Goal: Find specific page/section: Find specific page/section

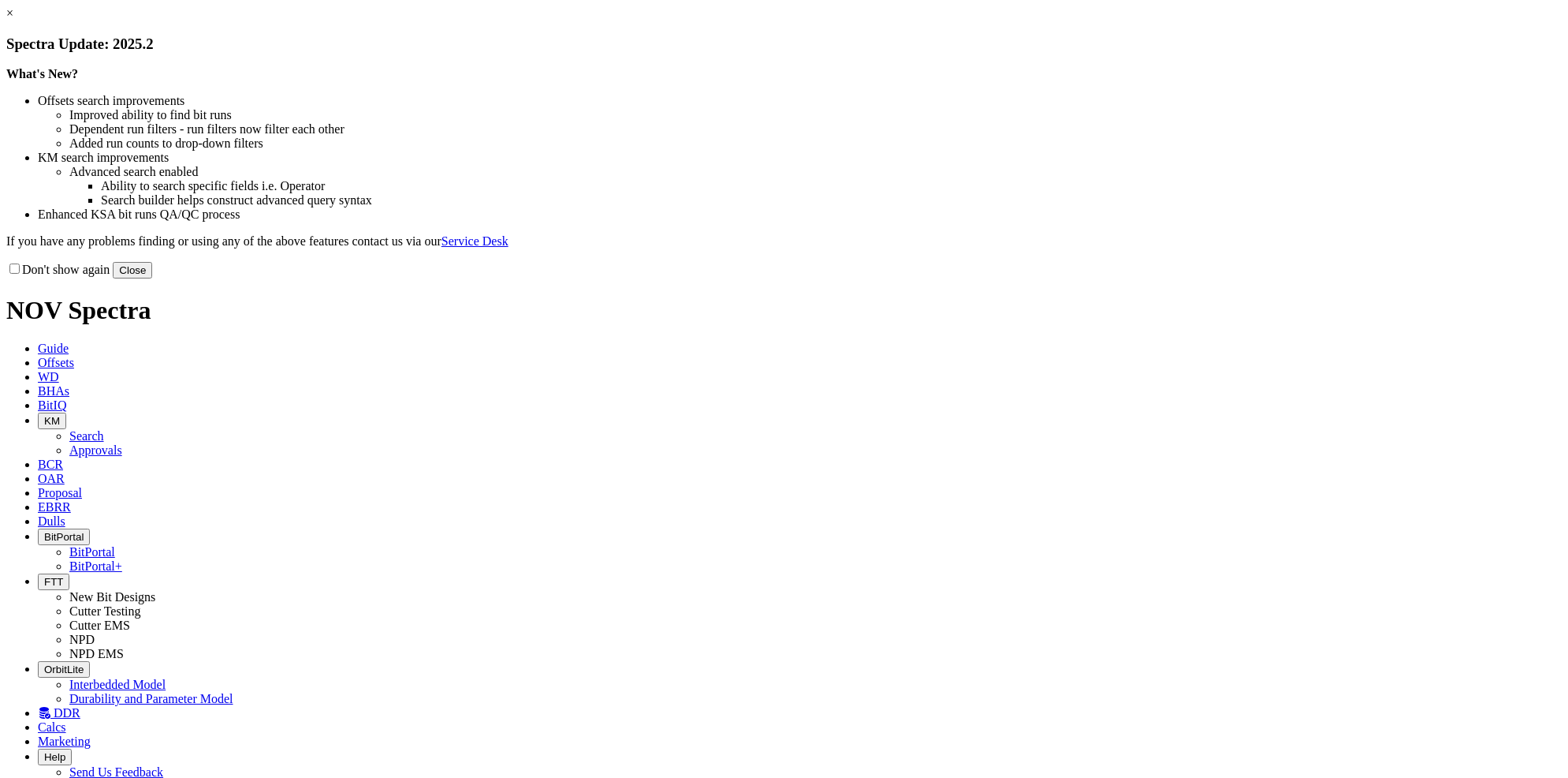
click at [152, 278] on button "Close" at bounding box center [132, 271] width 39 height 17
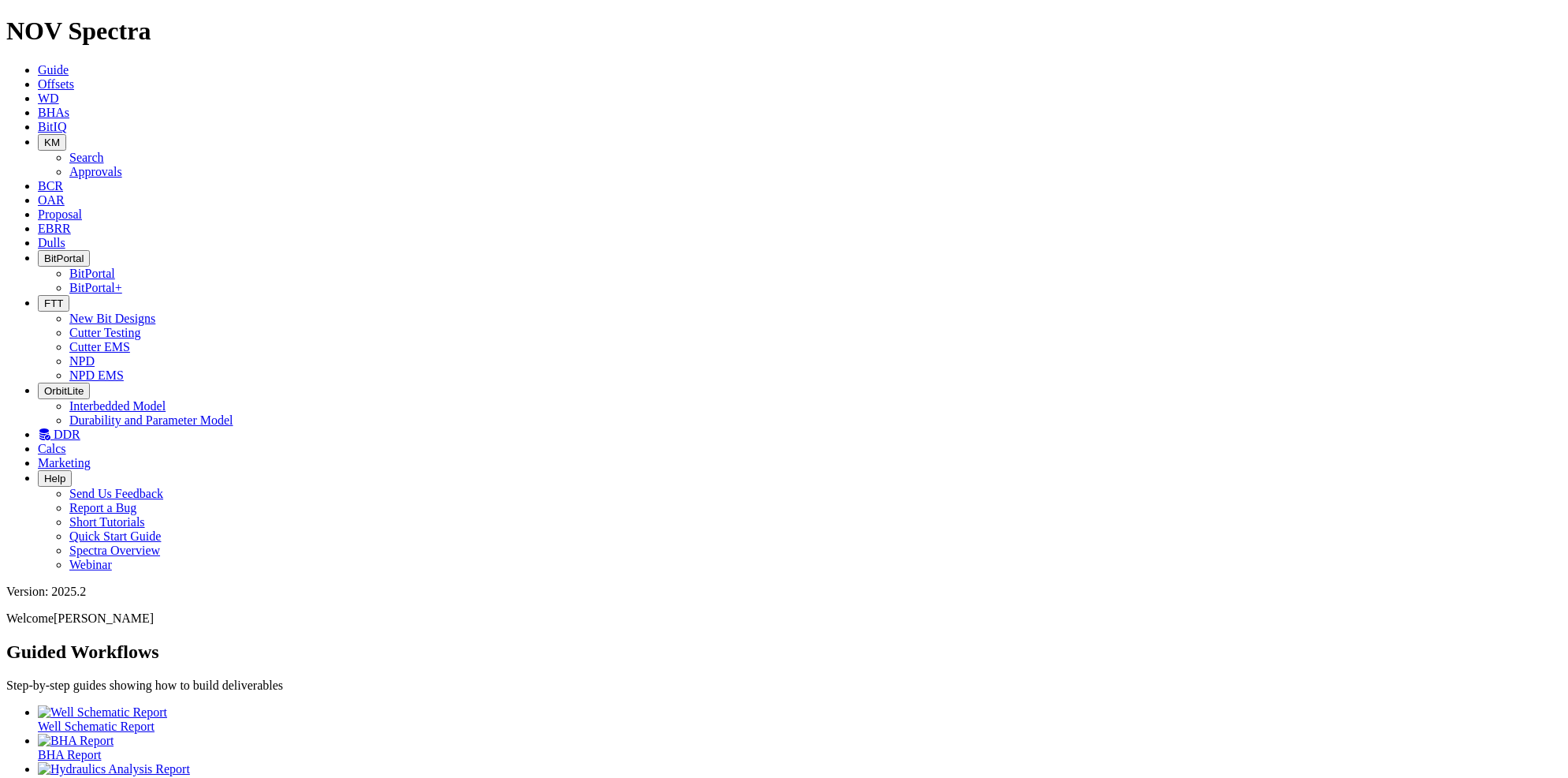
click at [74, 77] on link "Offsets" at bounding box center [55, 84] width 36 height 13
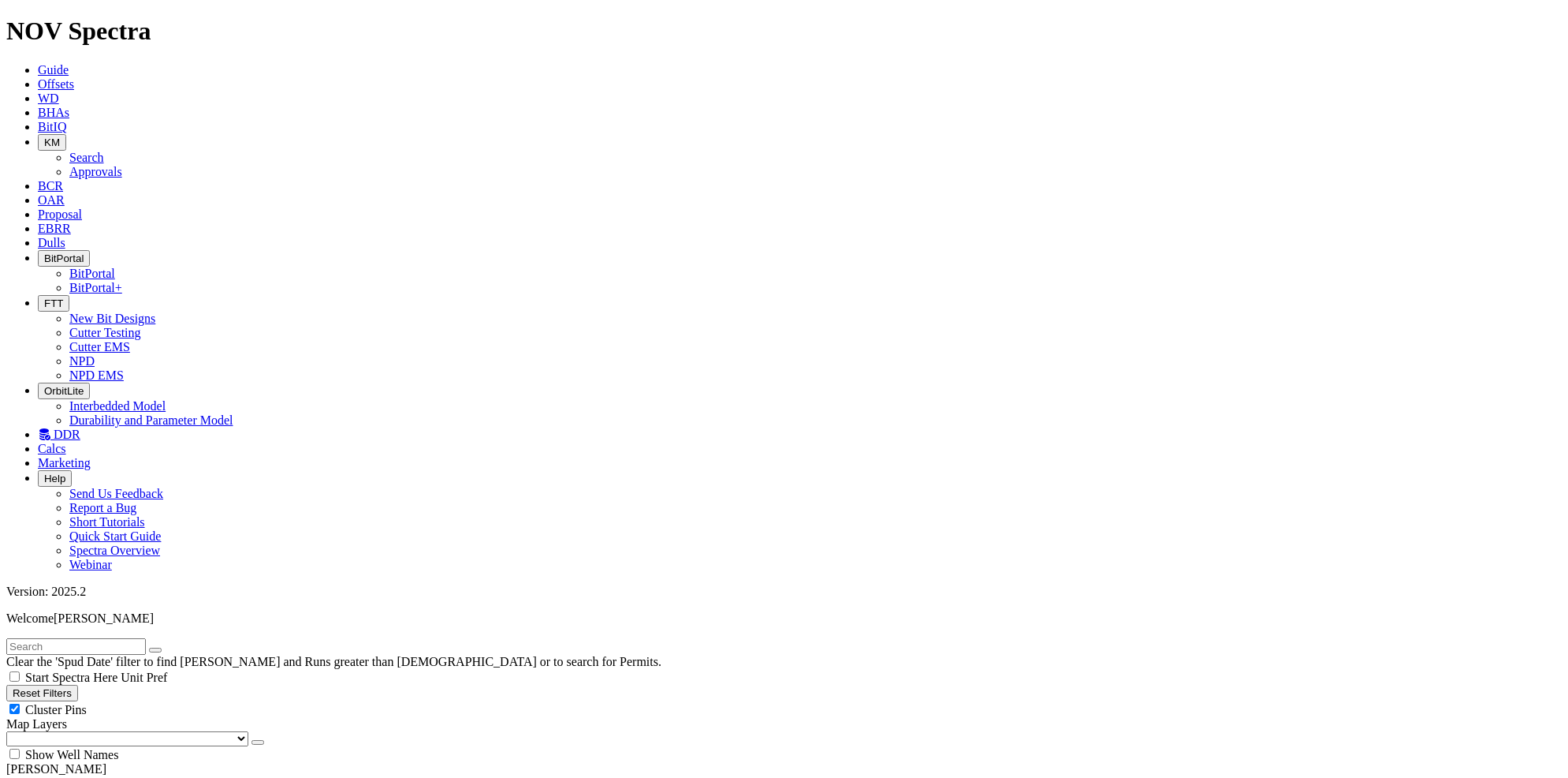
click at [45, 252] on icon "button" at bounding box center [45, 258] width 0 height 12
click at [115, 266] on link "BitPortal" at bounding box center [92, 273] width 45 height 13
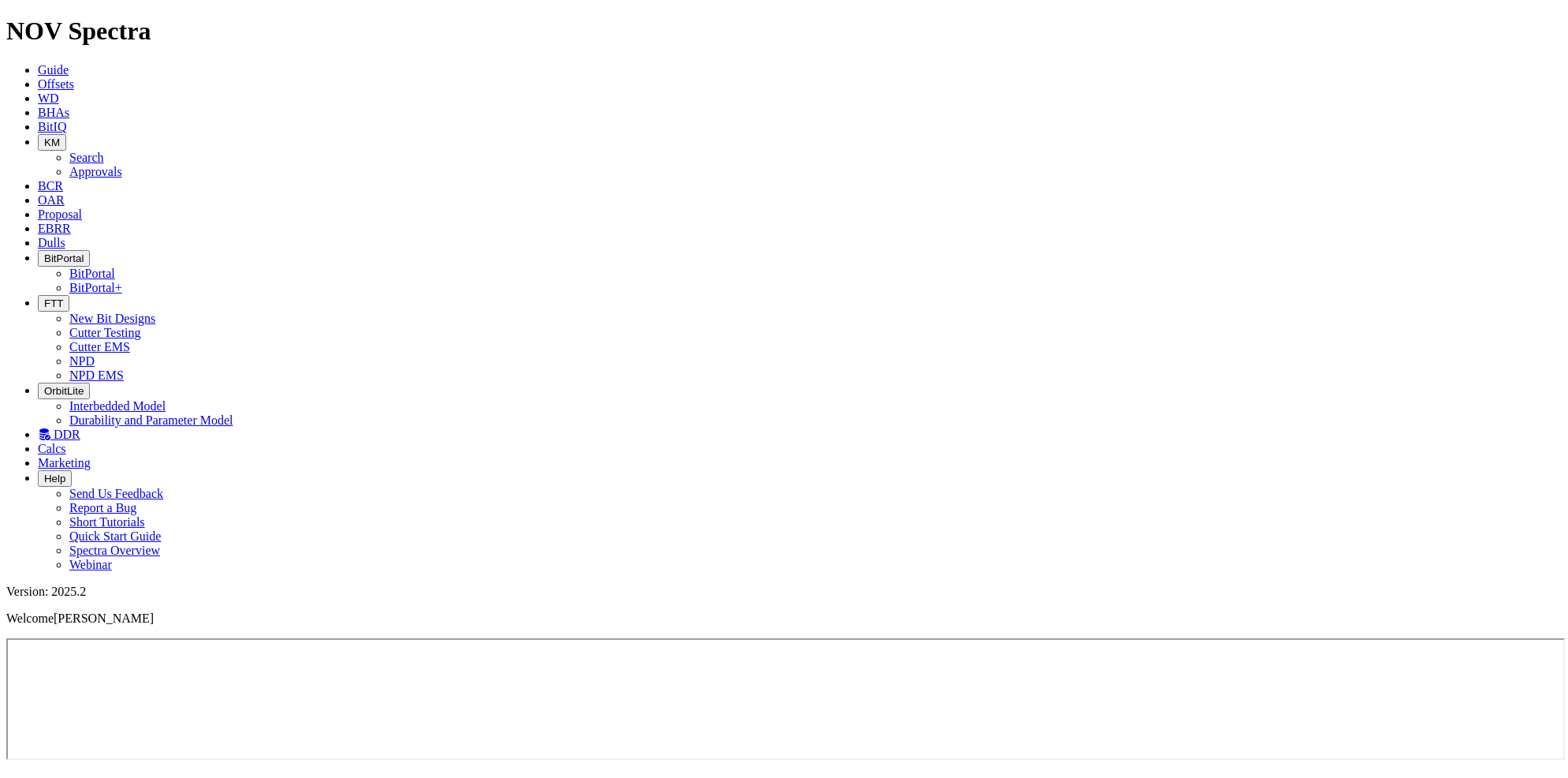
click at [38, 179] on icon at bounding box center [38, 186] width 0 height 13
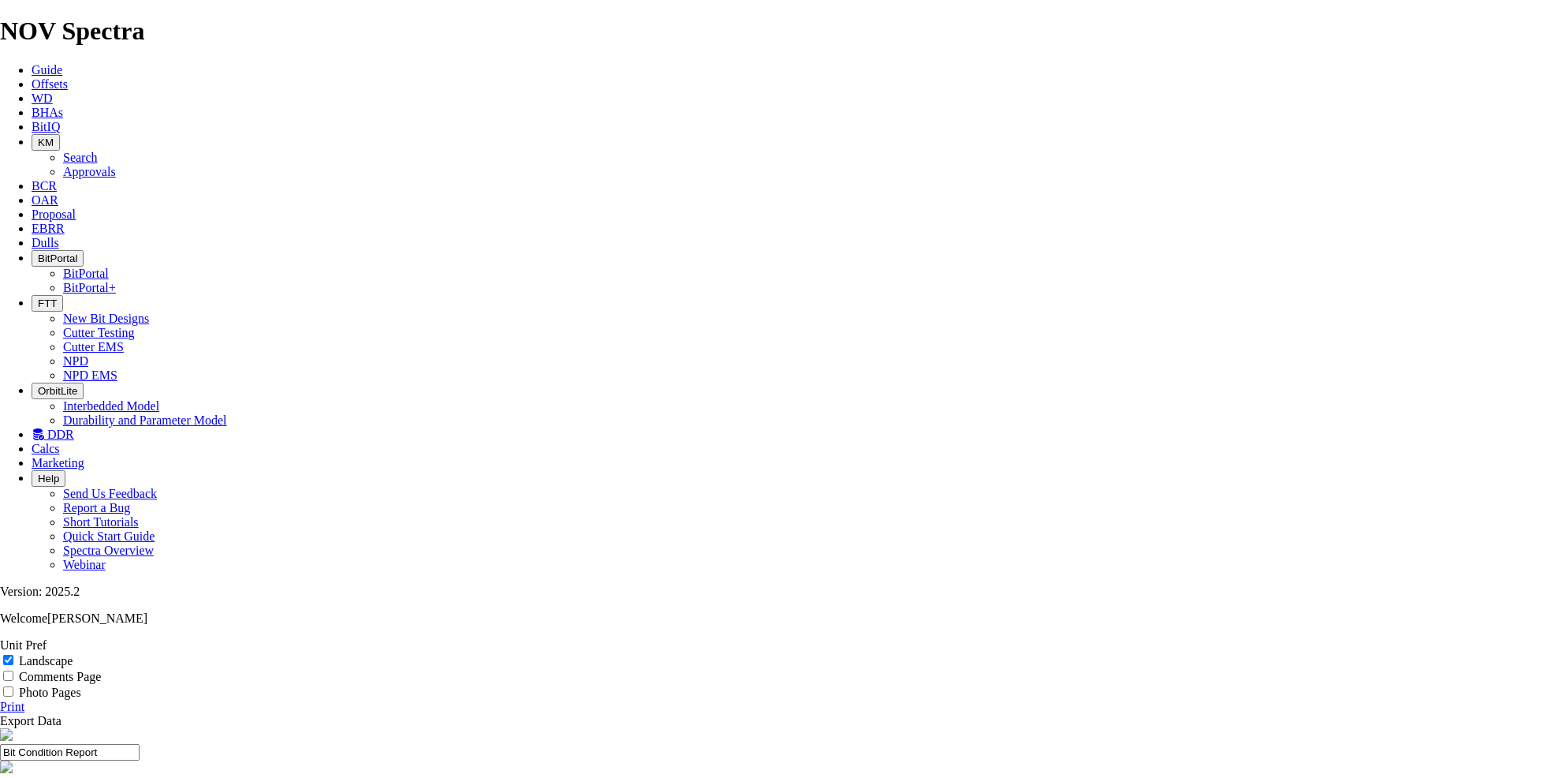
click at [19, 670] on span at bounding box center [9, 676] width 19 height 13
click at [13, 670] on input "Comments Page" at bounding box center [8, 675] width 10 height 10
checkbox input "false"
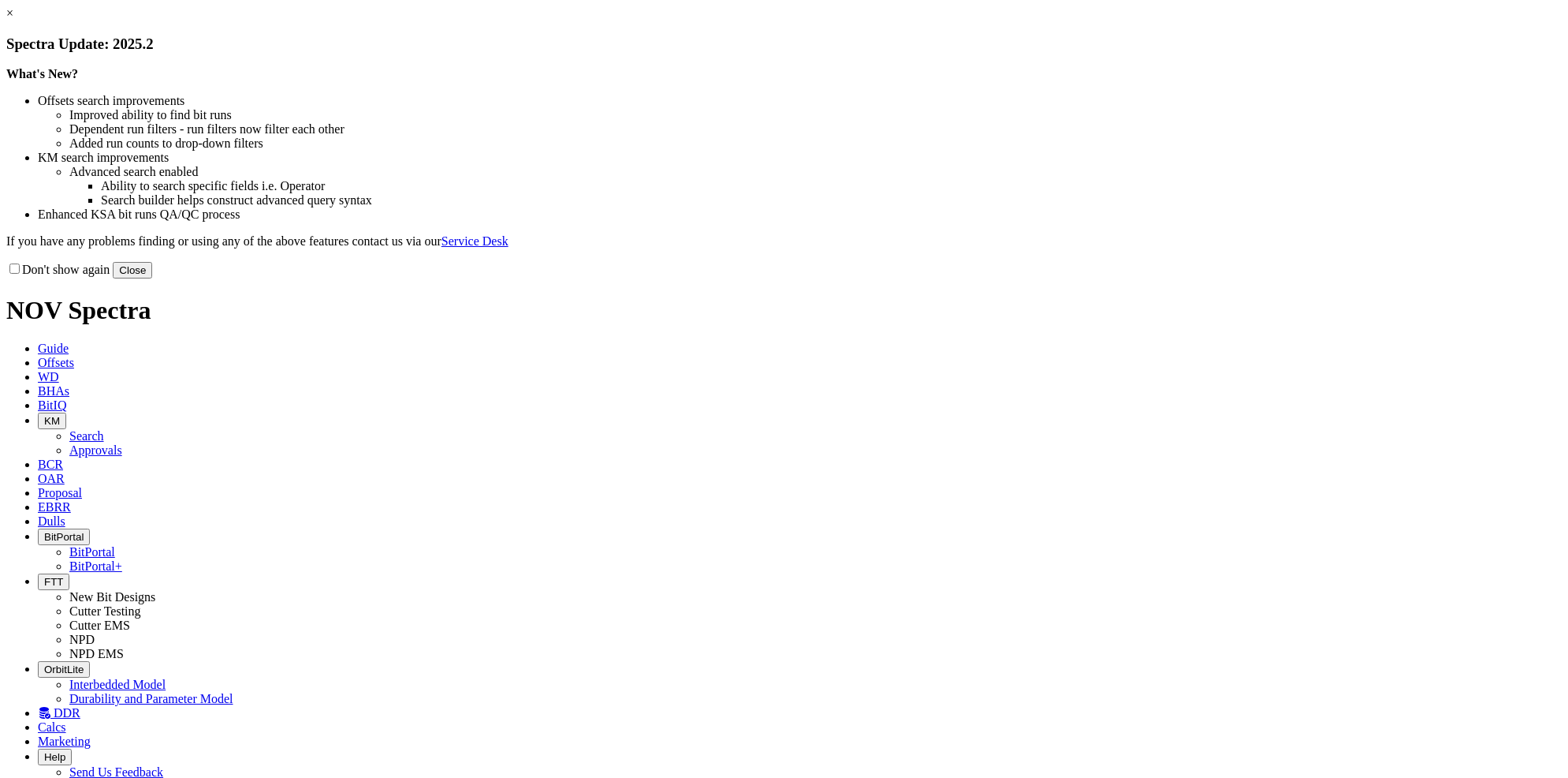
click at [152, 278] on button "Close" at bounding box center [132, 271] width 39 height 17
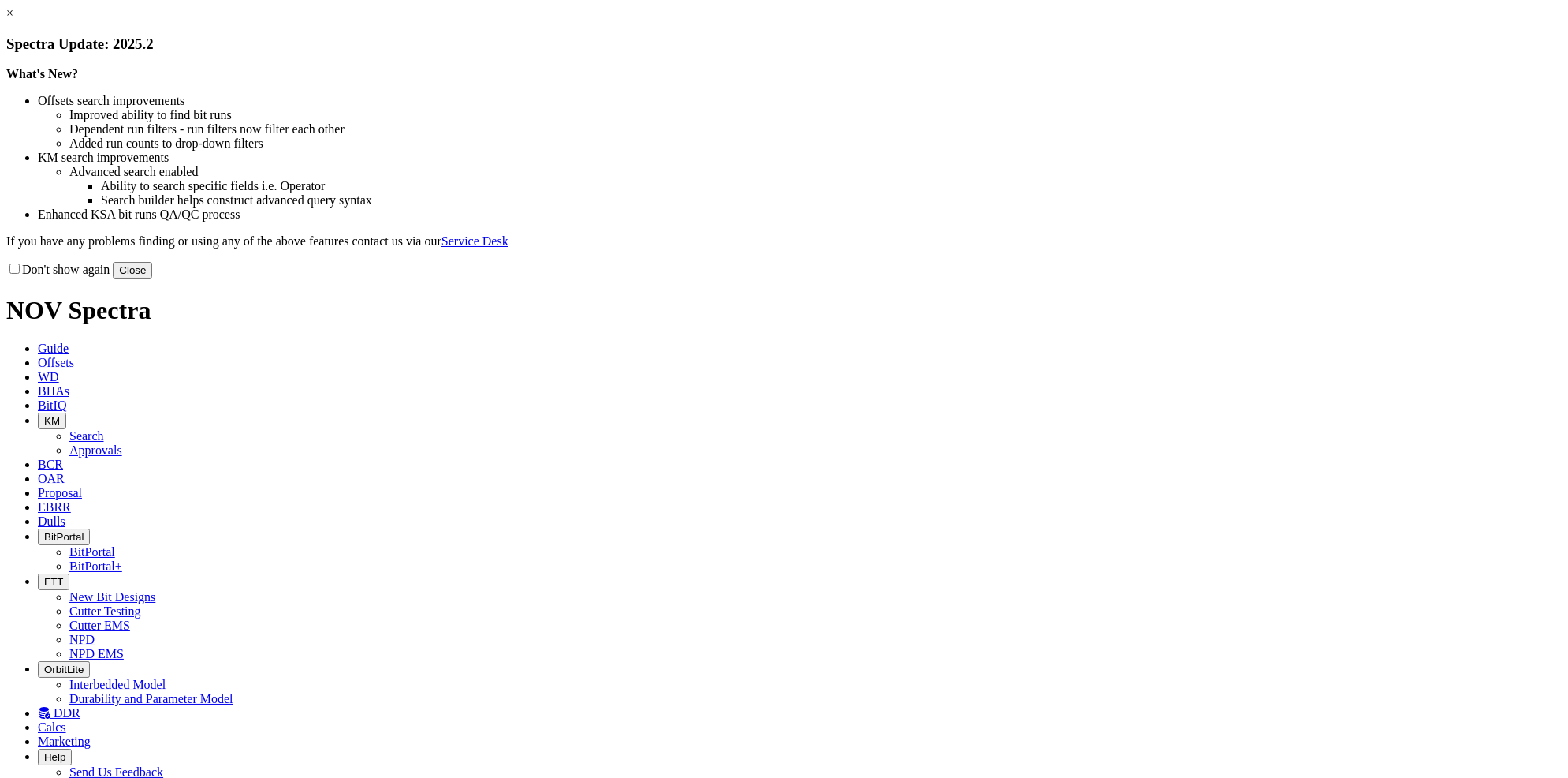
click at [152, 278] on button "Close" at bounding box center [132, 271] width 39 height 17
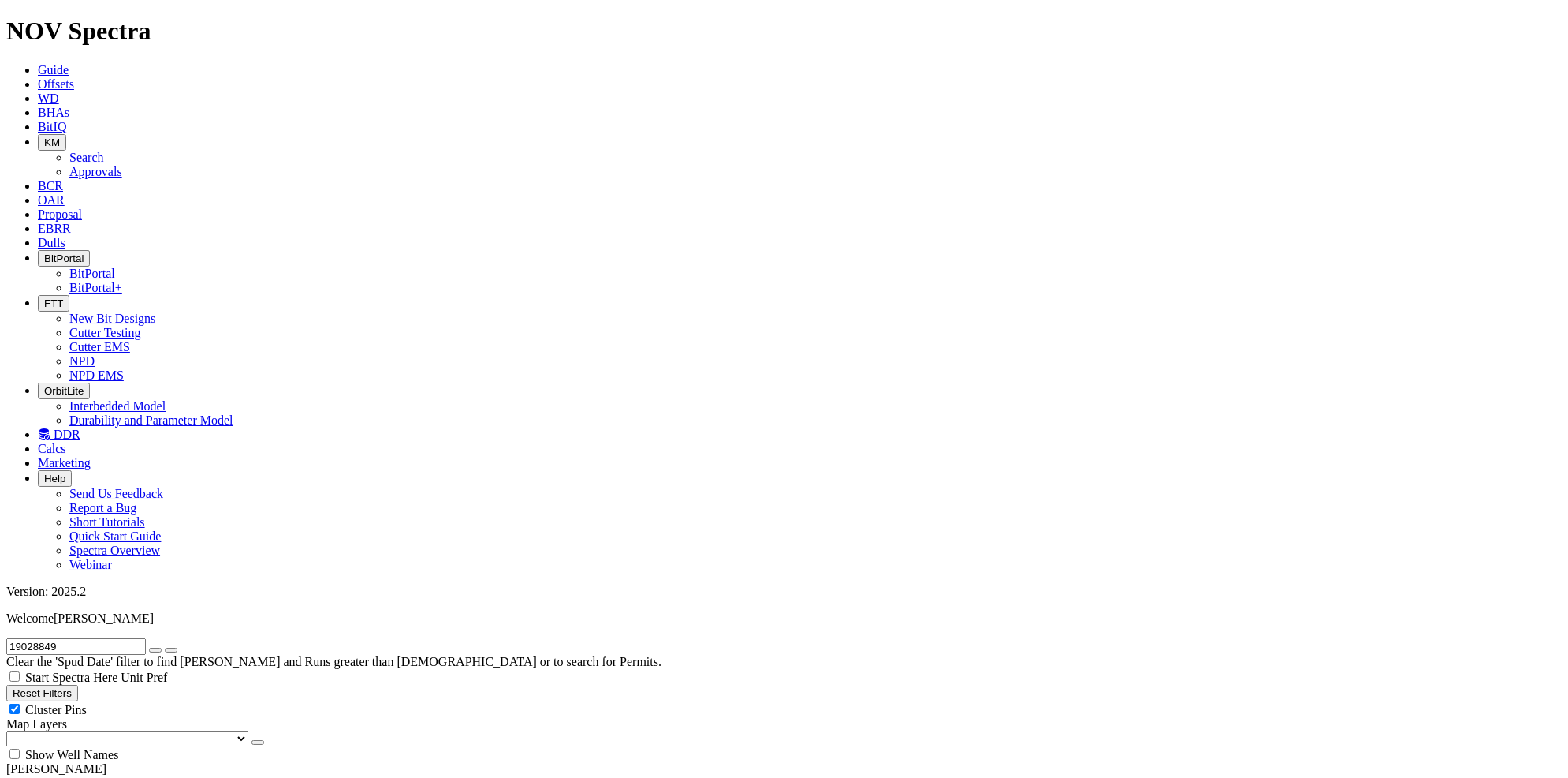
radio input "false"
radio input "true"
click at [63, 179] on span "BCR" at bounding box center [50, 186] width 25 height 13
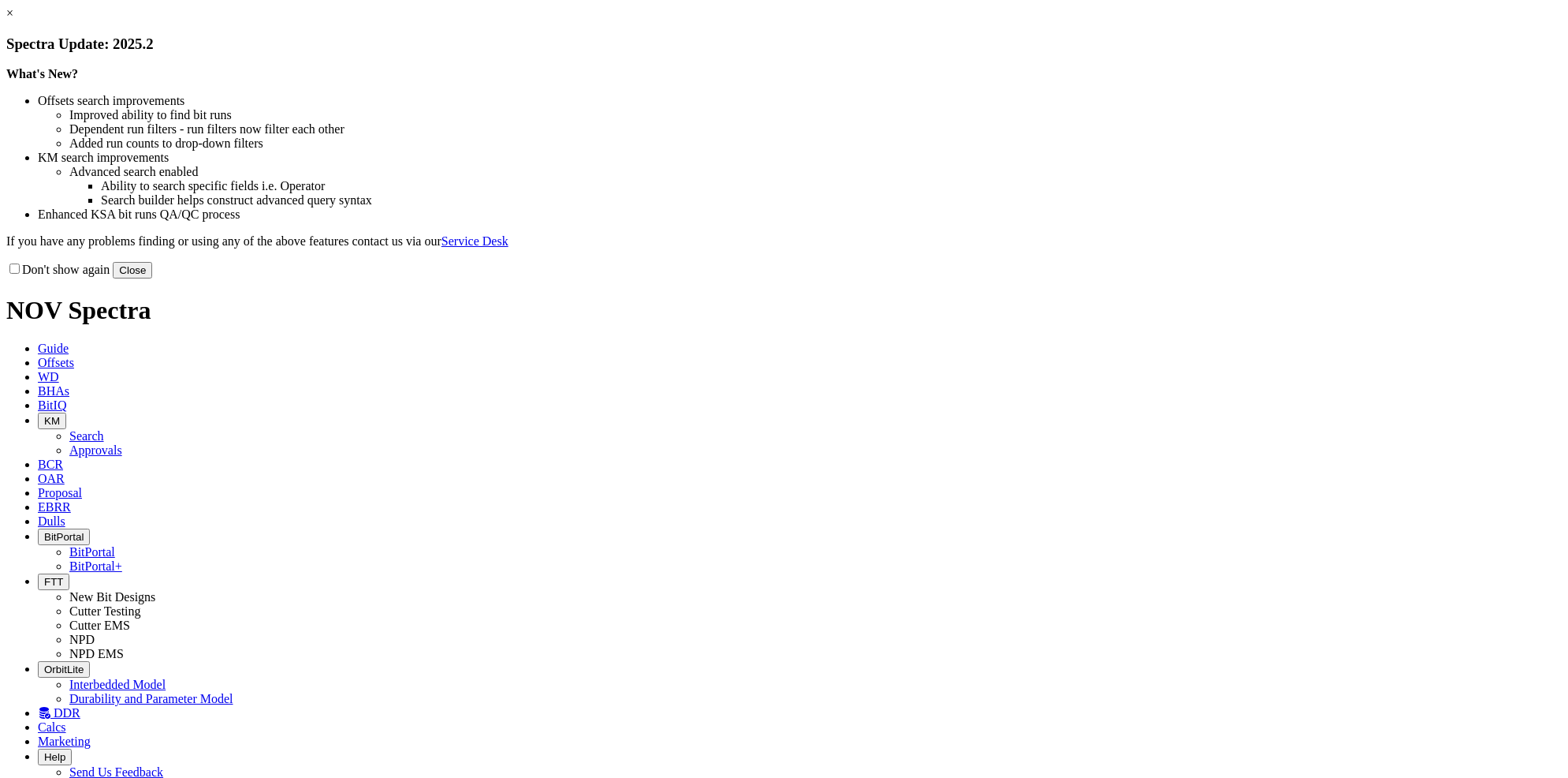
click at [152, 278] on button "Close" at bounding box center [132, 271] width 39 height 17
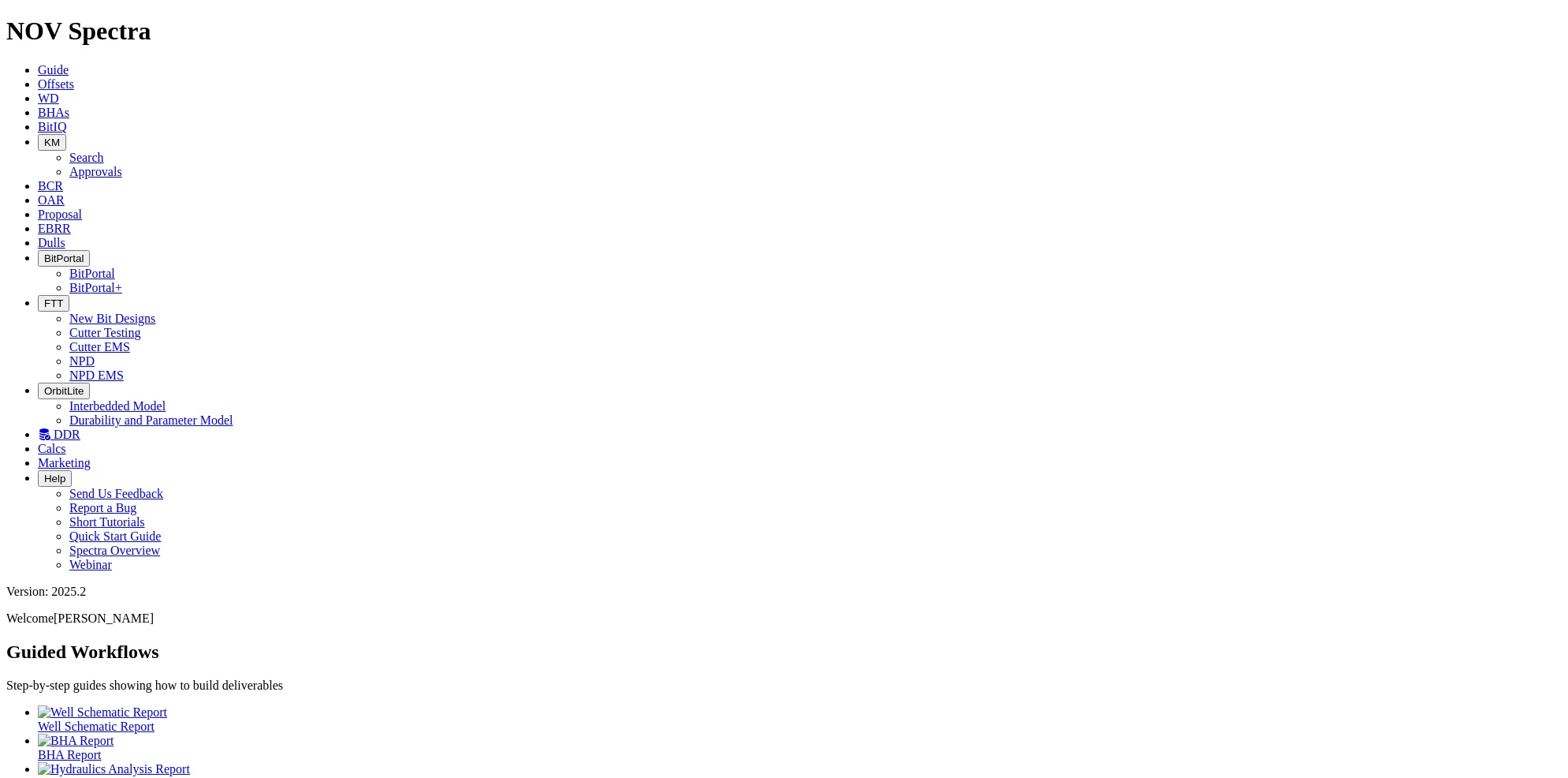
click at [50, 428] on icon at bounding box center [44, 434] width 13 height 13
